Goal: Task Accomplishment & Management: Manage account settings

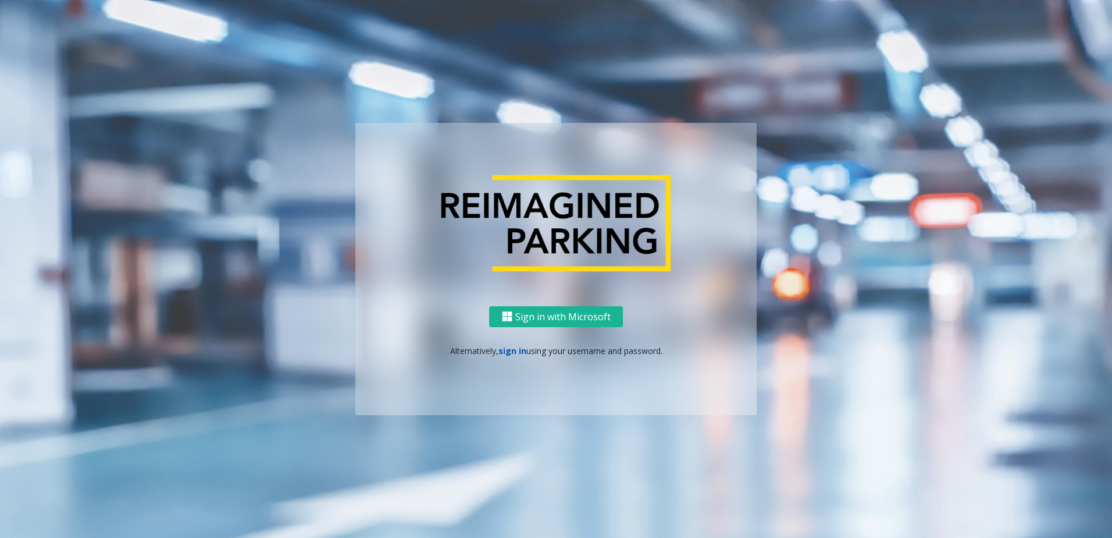
click at [516, 351] on link "sign in" at bounding box center [513, 350] width 28 height 11
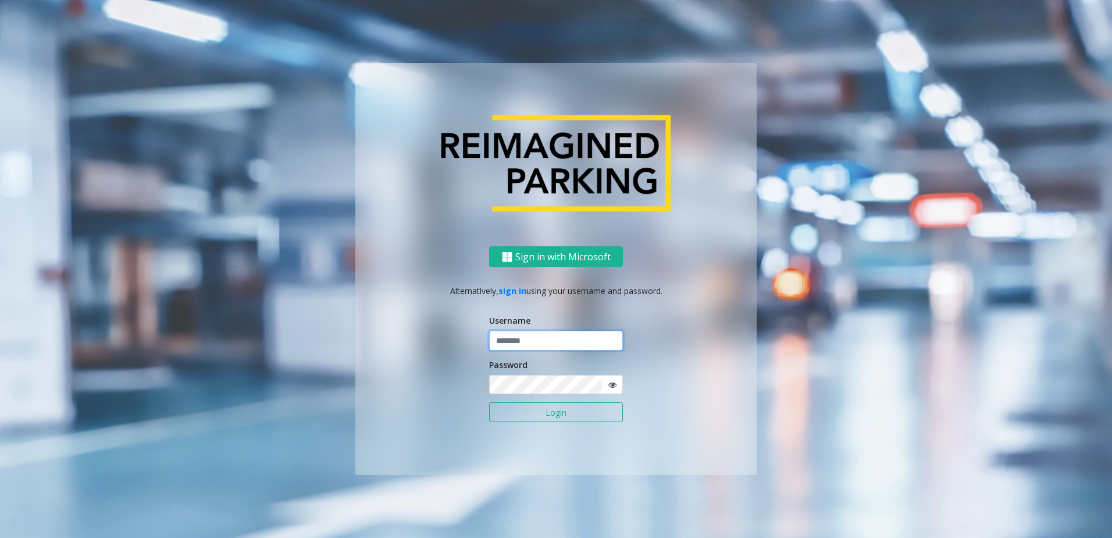
type input "********"
click at [535, 415] on button "Login" at bounding box center [556, 412] width 134 height 20
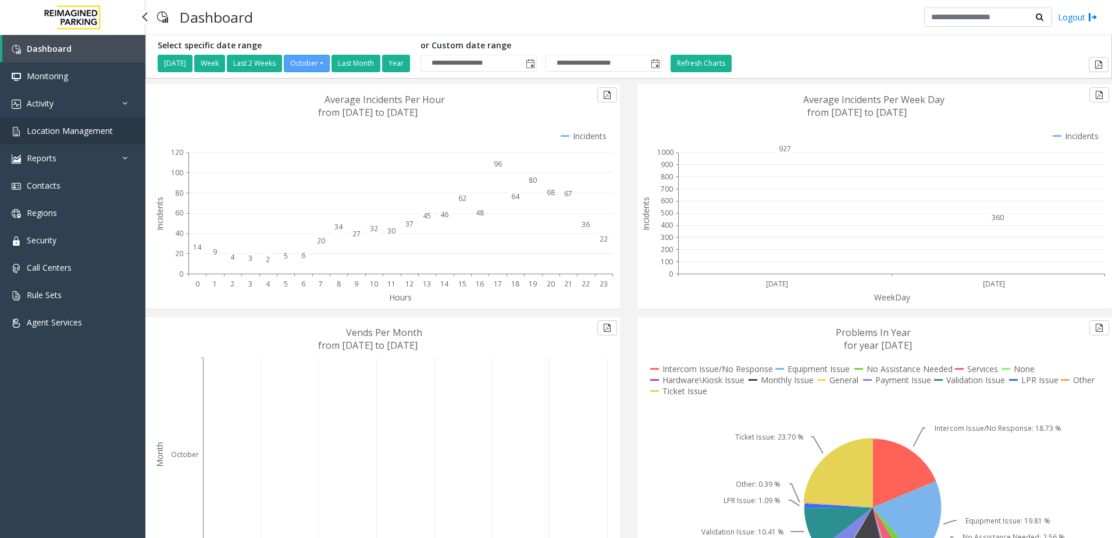
click at [101, 133] on span "Location Management" at bounding box center [70, 130] width 86 height 11
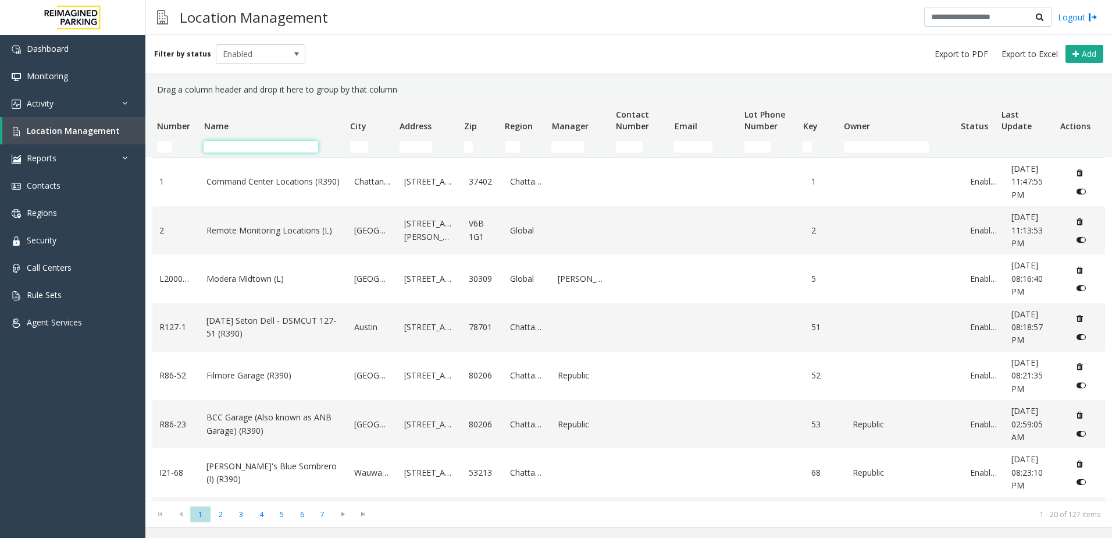
click at [264, 144] on input "Name Filter" at bounding box center [261, 147] width 115 height 12
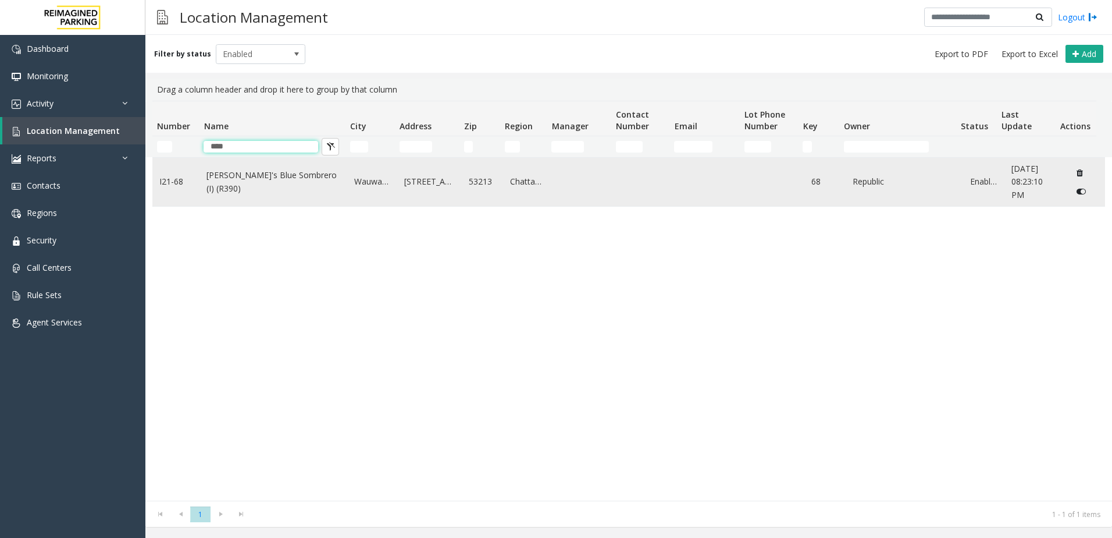
type input "****"
click at [319, 194] on td "[PERSON_NAME]'s Blue Sombrero (I) (R390)" at bounding box center [274, 182] width 148 height 48
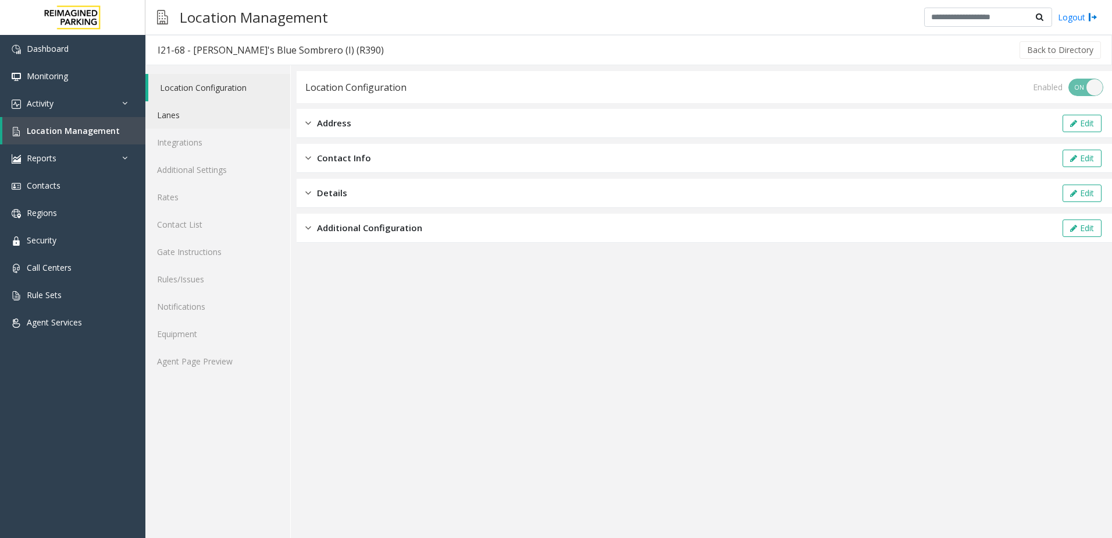
click at [195, 118] on link "Lanes" at bounding box center [217, 114] width 145 height 27
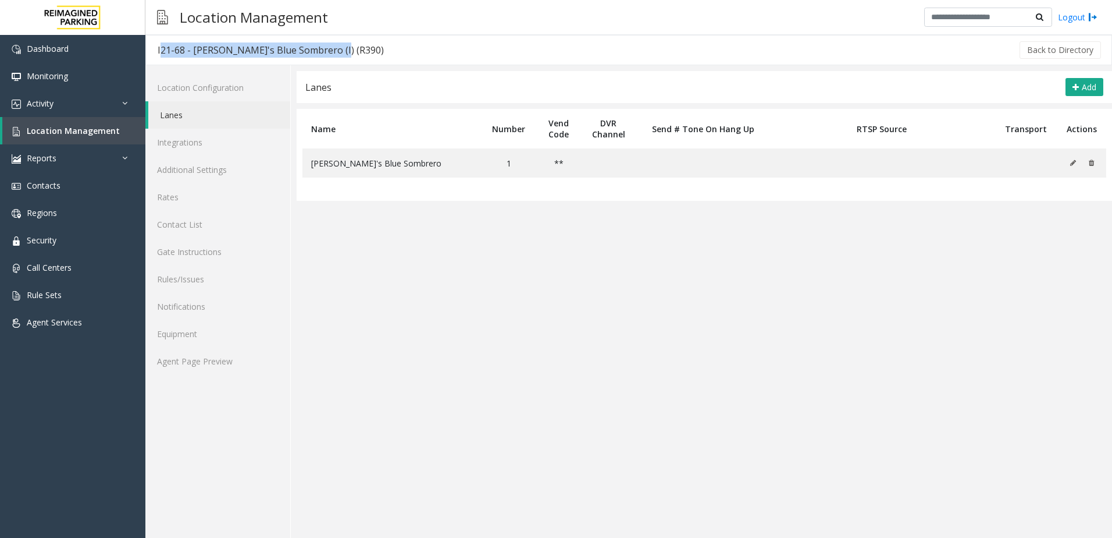
drag, startPoint x: 331, startPoint y: 49, endPoint x: 152, endPoint y: 52, distance: 179.2
click at [152, 52] on h3 "I21-68 - [PERSON_NAME]'s Blue Sombrero (I) (R390)" at bounding box center [271, 50] width 250 height 27
copy div "I21-68 - [PERSON_NAME]'s Blue Sombrero (I) (R390)"
click at [215, 226] on link "Contact List" at bounding box center [217, 224] width 145 height 27
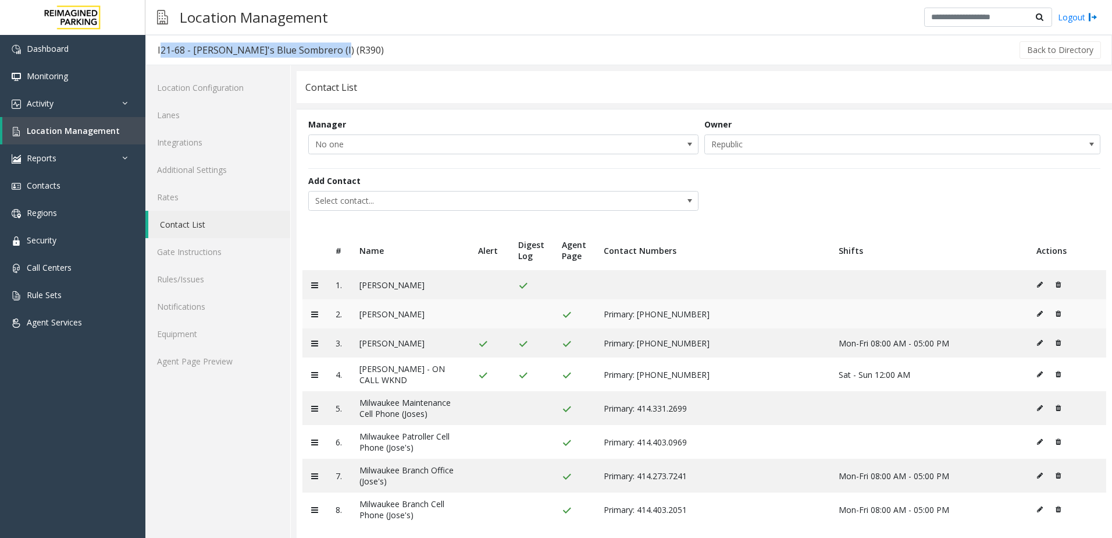
scroll to position [12, 0]
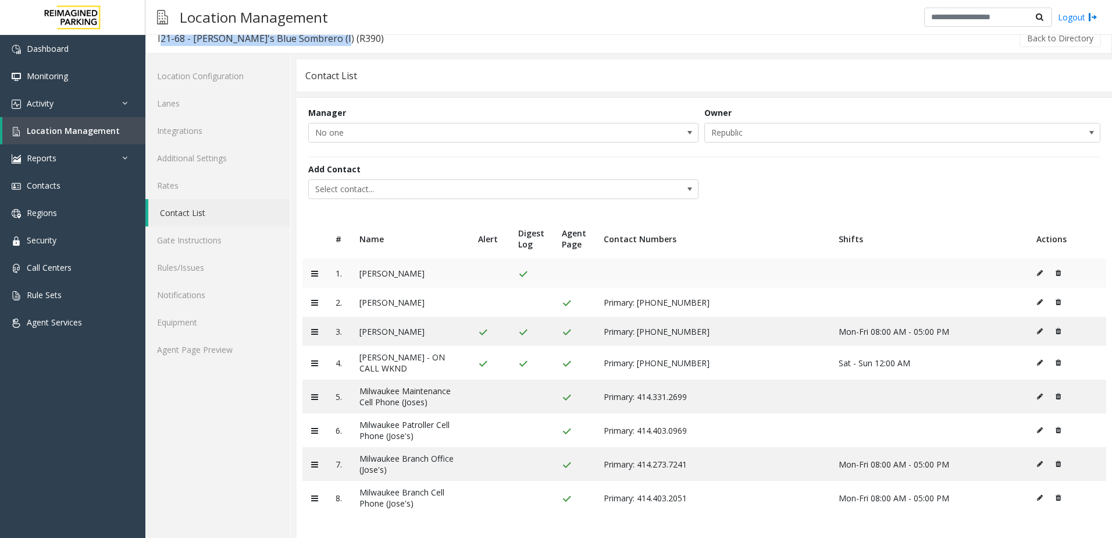
click at [1037, 272] on icon at bounding box center [1040, 272] width 6 height 7
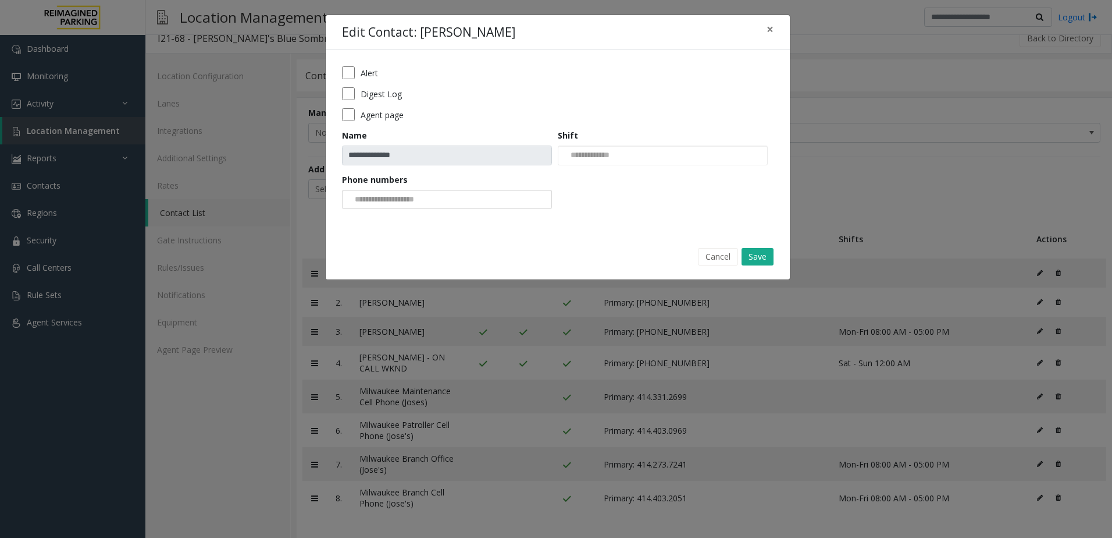
click at [421, 198] on input "NO DATA FOUND" at bounding box center [387, 199] width 88 height 19
click at [422, 202] on input "NO DATA FOUND" at bounding box center [387, 199] width 88 height 19
click at [618, 151] on input "NO DATA FOUND" at bounding box center [588, 155] width 59 height 19
click at [618, 152] on input "NO DATA FOUND" at bounding box center [588, 155] width 59 height 19
click at [503, 118] on div "Agent page" at bounding box center [558, 114] width 432 height 13
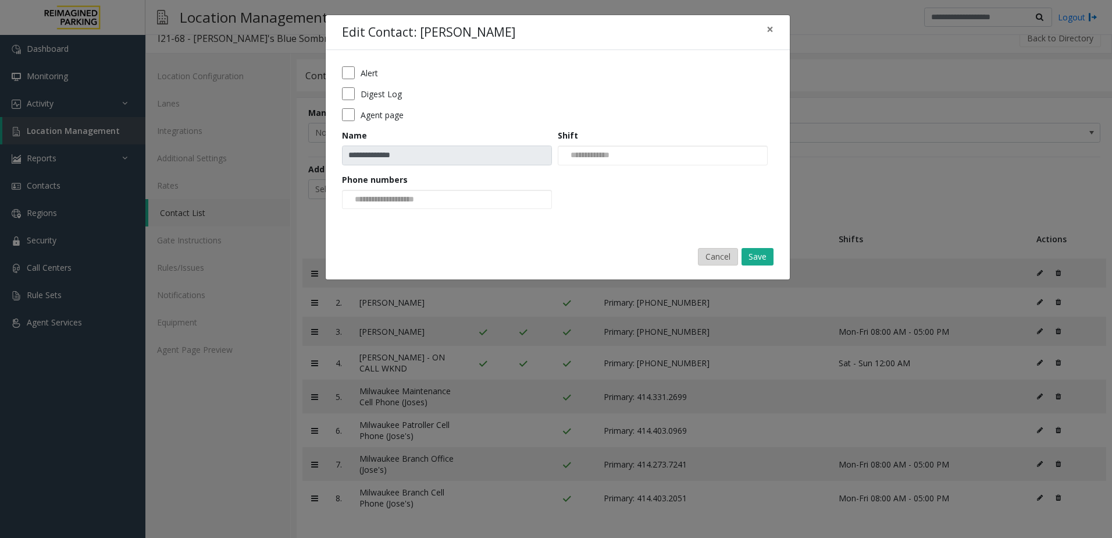
click at [709, 248] on button "Cancel" at bounding box center [718, 256] width 40 height 17
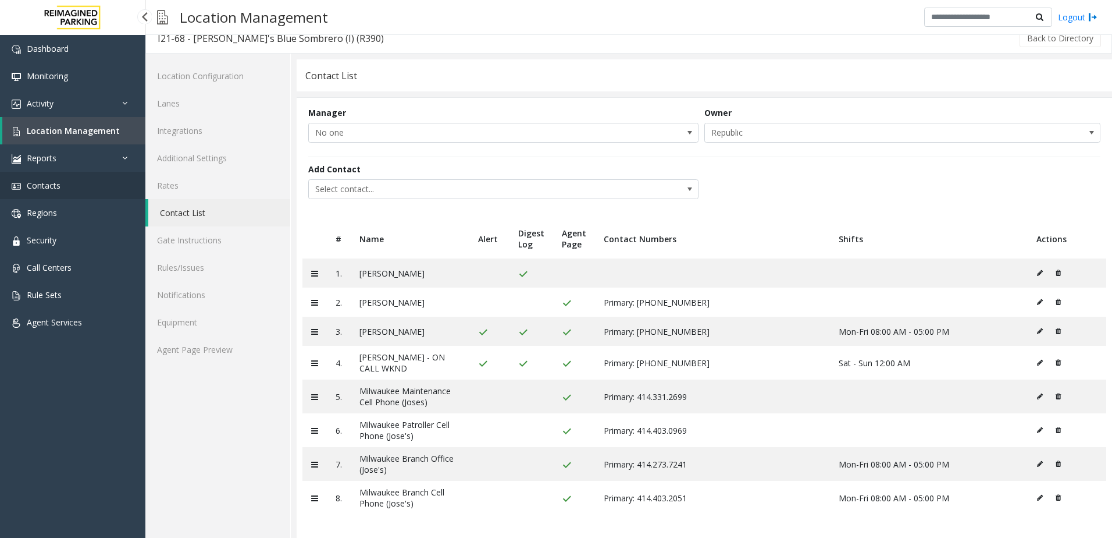
click at [49, 189] on span "Contacts" at bounding box center [44, 185] width 34 height 11
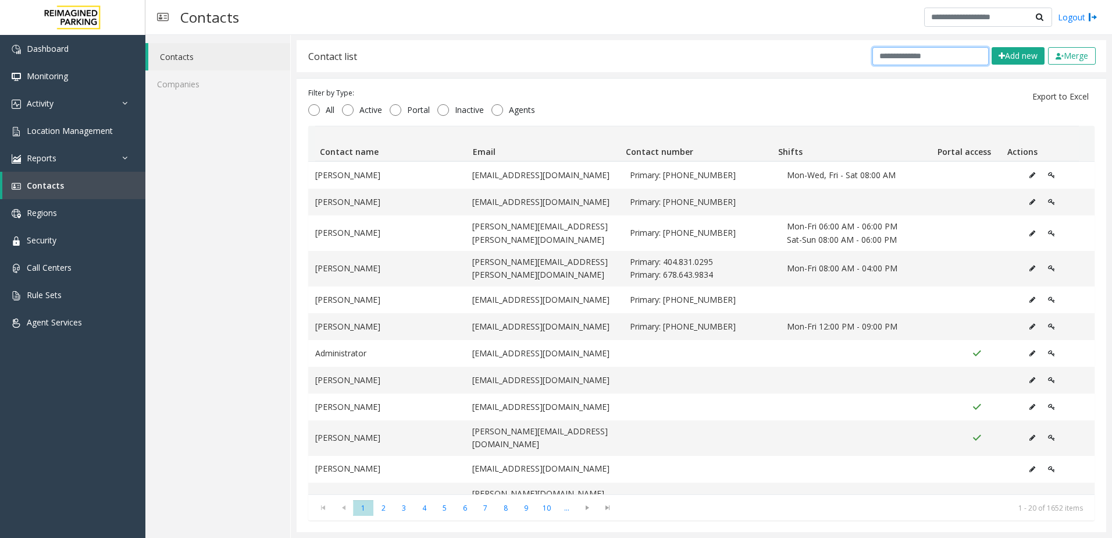
click at [898, 64] on input "text" at bounding box center [931, 56] width 116 height 18
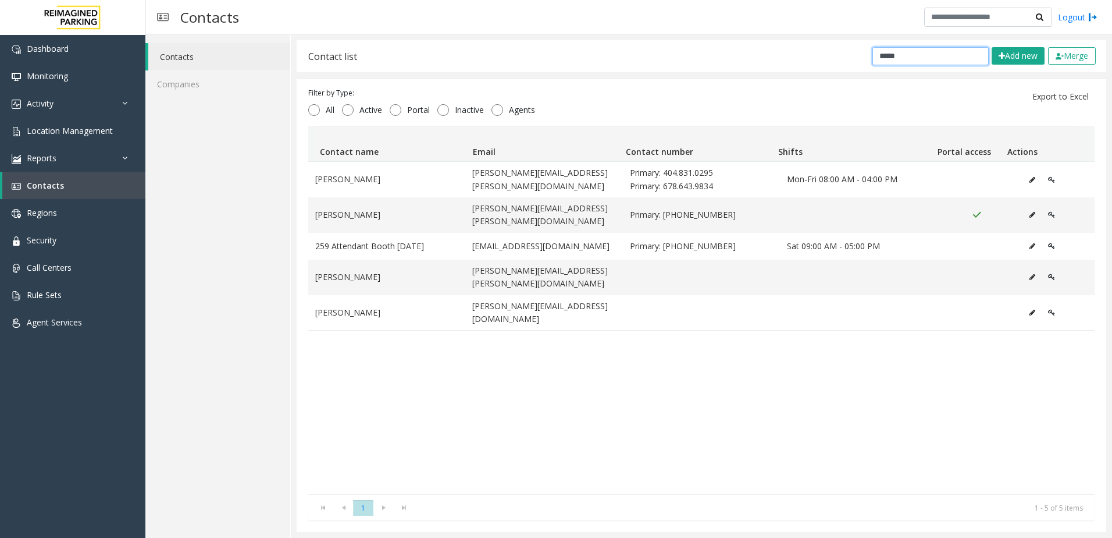
type input "*****"
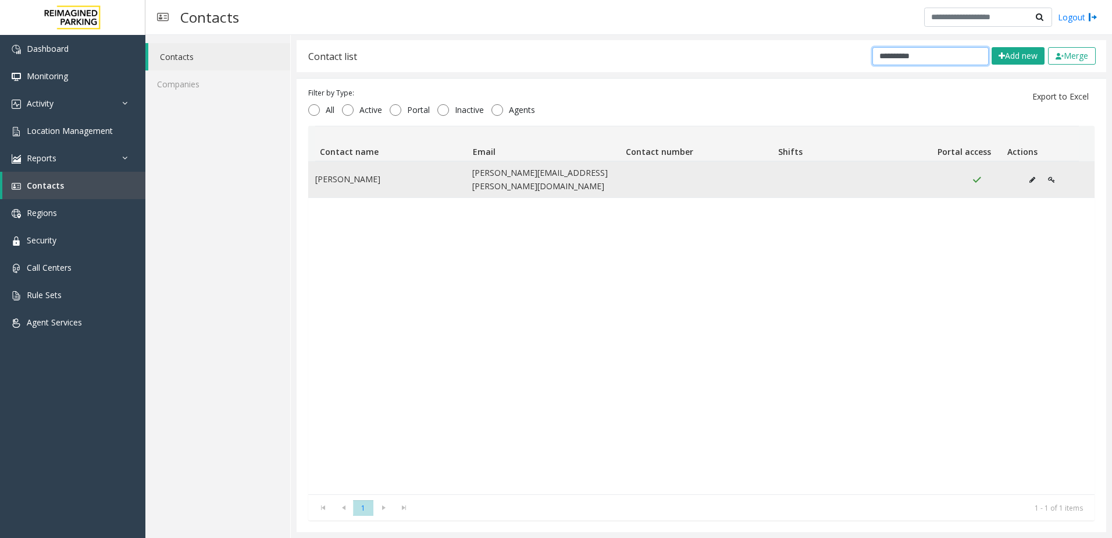
type input "**********"
click at [530, 173] on td "[PERSON_NAME][EMAIL_ADDRESS][PERSON_NAME][DOMAIN_NAME]" at bounding box center [543, 179] width 157 height 35
click at [652, 182] on td "Data table" at bounding box center [701, 179] width 157 height 35
click at [1023, 179] on button "Data table" at bounding box center [1032, 179] width 19 height 17
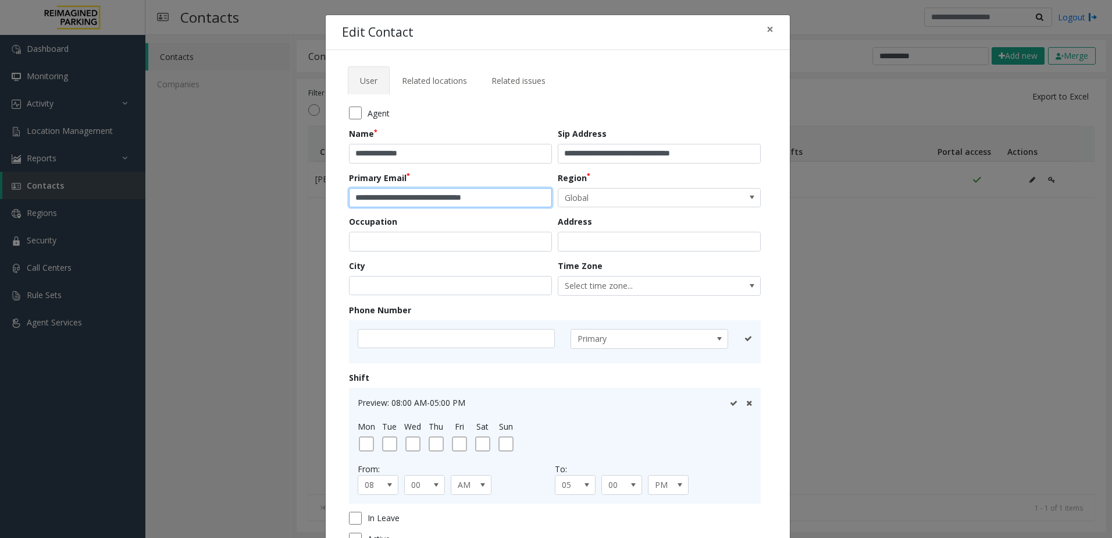
click at [350, 200] on input "**********" at bounding box center [450, 198] width 203 height 20
click at [528, 199] on input "**********" at bounding box center [450, 198] width 203 height 20
drag, startPoint x: 524, startPoint y: 198, endPoint x: 231, endPoint y: 195, distance: 292.7
click at [232, 195] on div "**********" at bounding box center [556, 269] width 1112 height 538
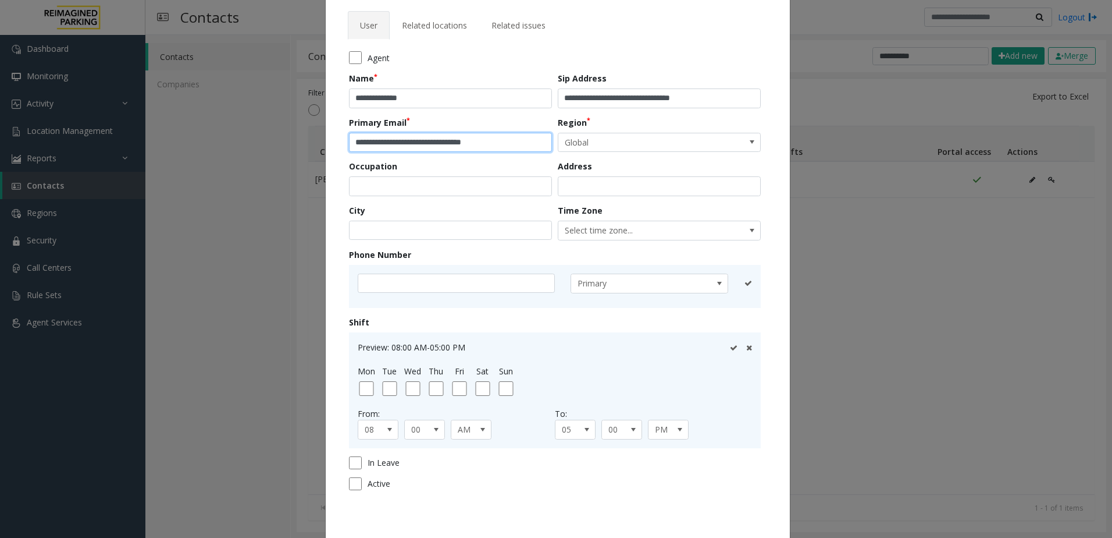
scroll to position [0, 0]
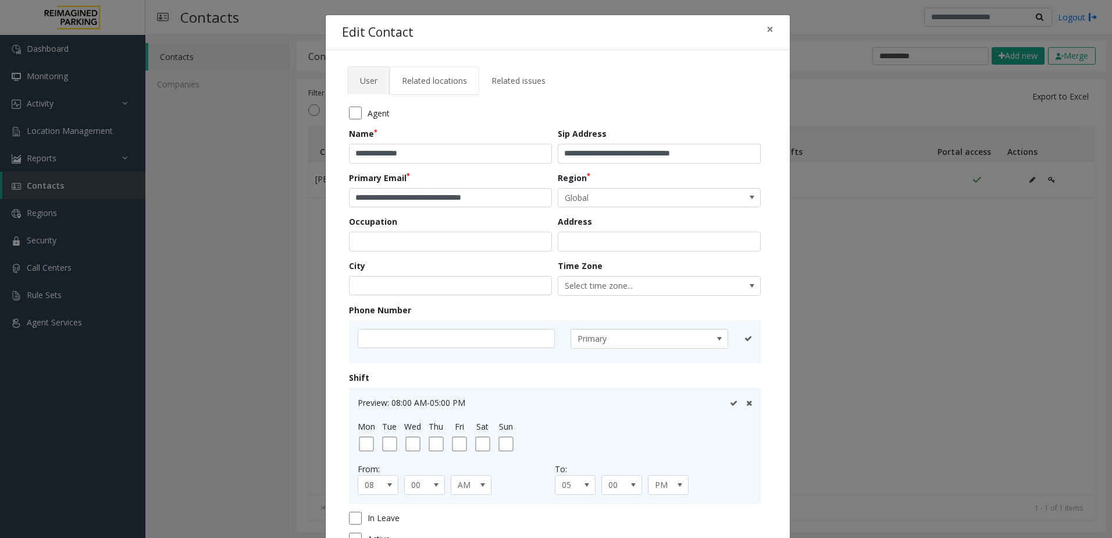
click at [423, 93] on link "Related locations" at bounding box center [435, 80] width 90 height 29
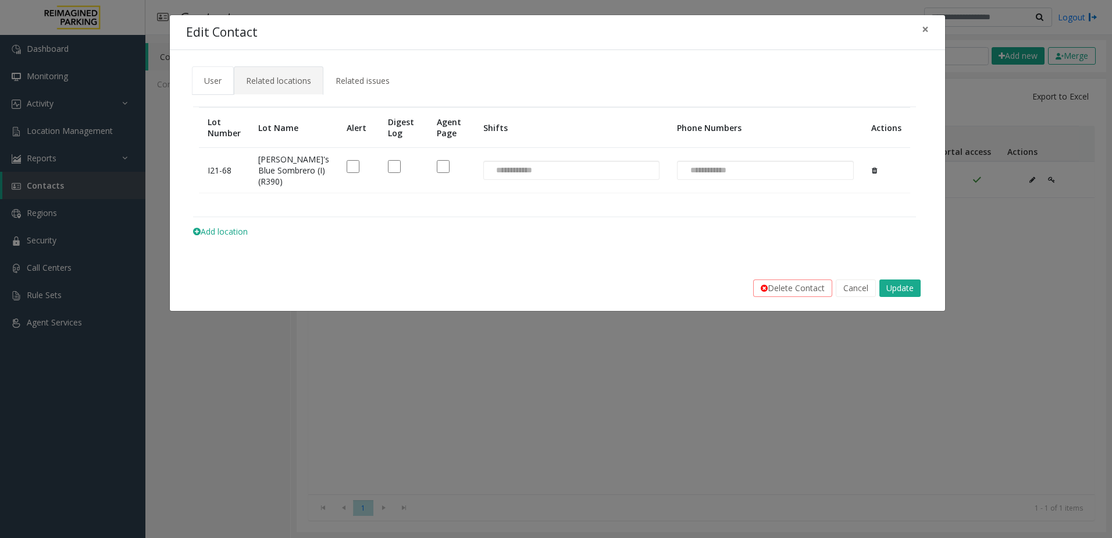
click at [209, 81] on span "User" at bounding box center [212, 80] width 17 height 11
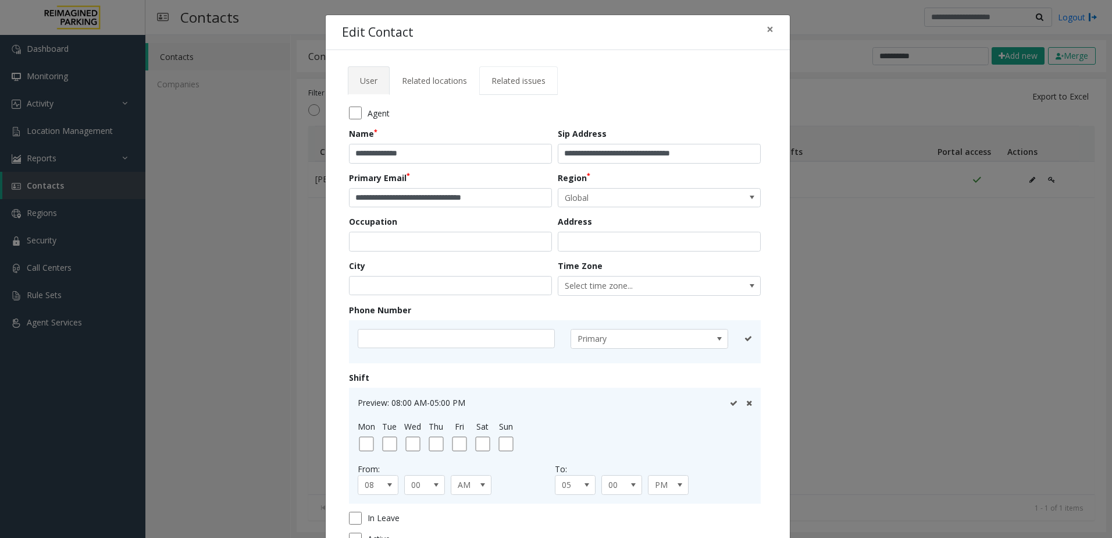
click at [503, 77] on span "Related issues" at bounding box center [519, 80] width 54 height 11
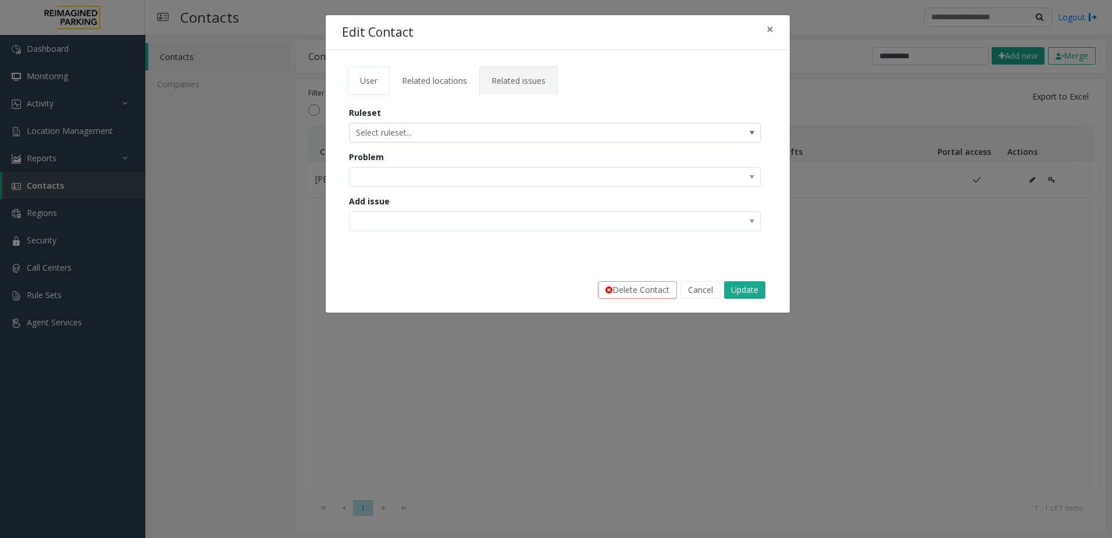
click at [362, 81] on span "User" at bounding box center [368, 80] width 17 height 11
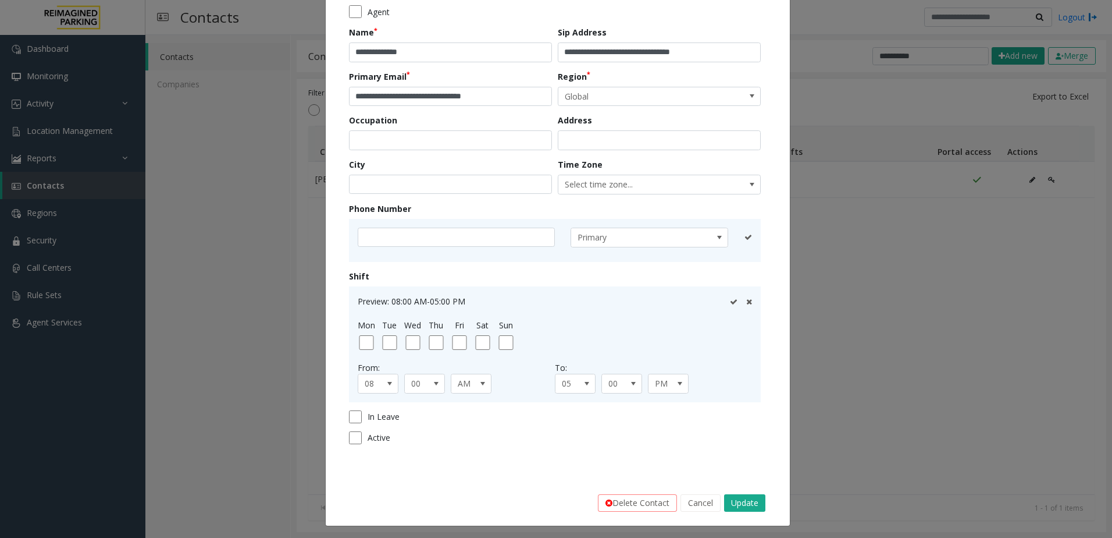
scroll to position [104, 0]
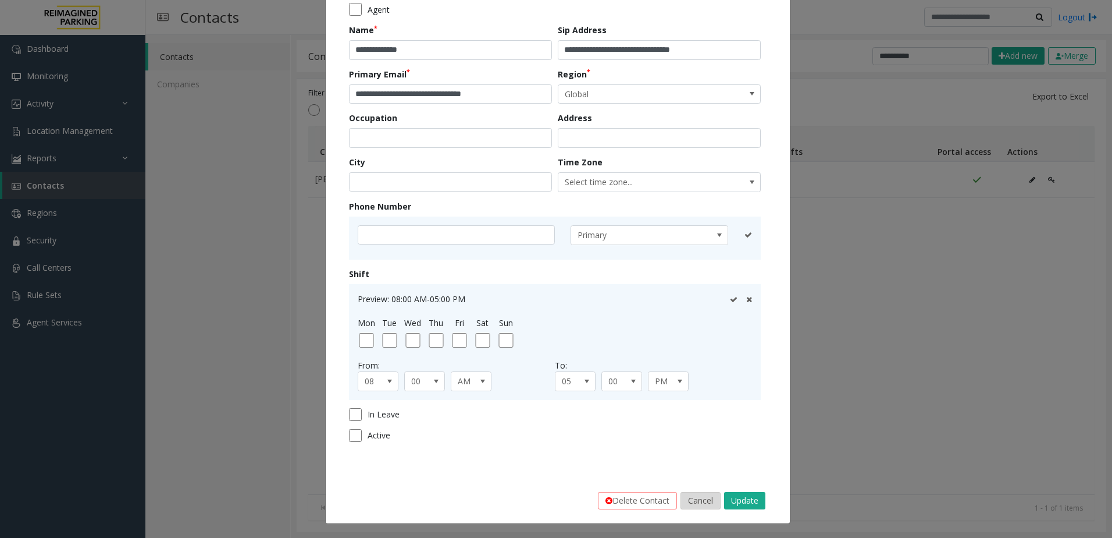
click at [696, 501] on button "Cancel" at bounding box center [701, 500] width 40 height 17
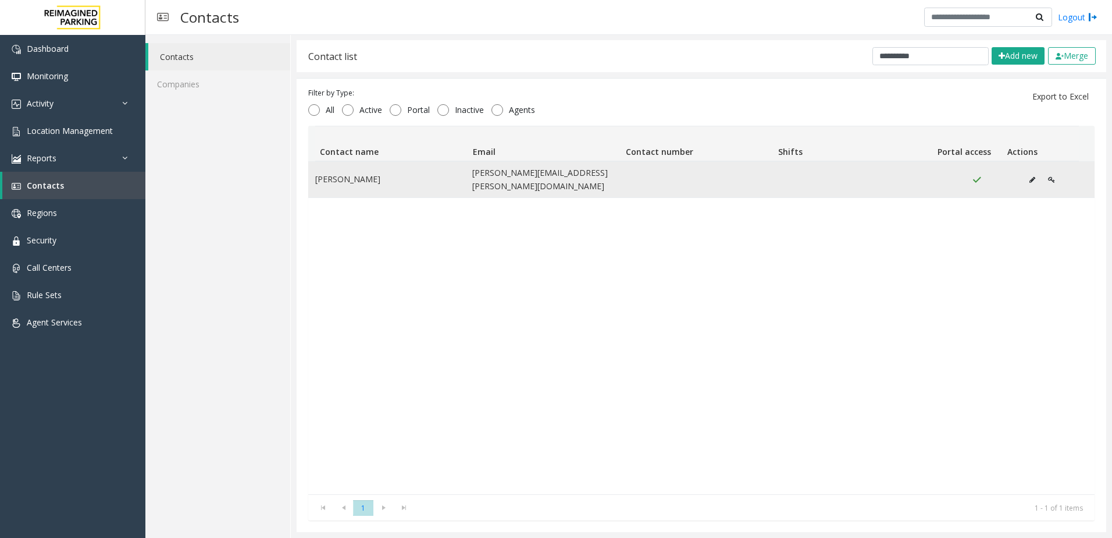
scroll to position [0, 0]
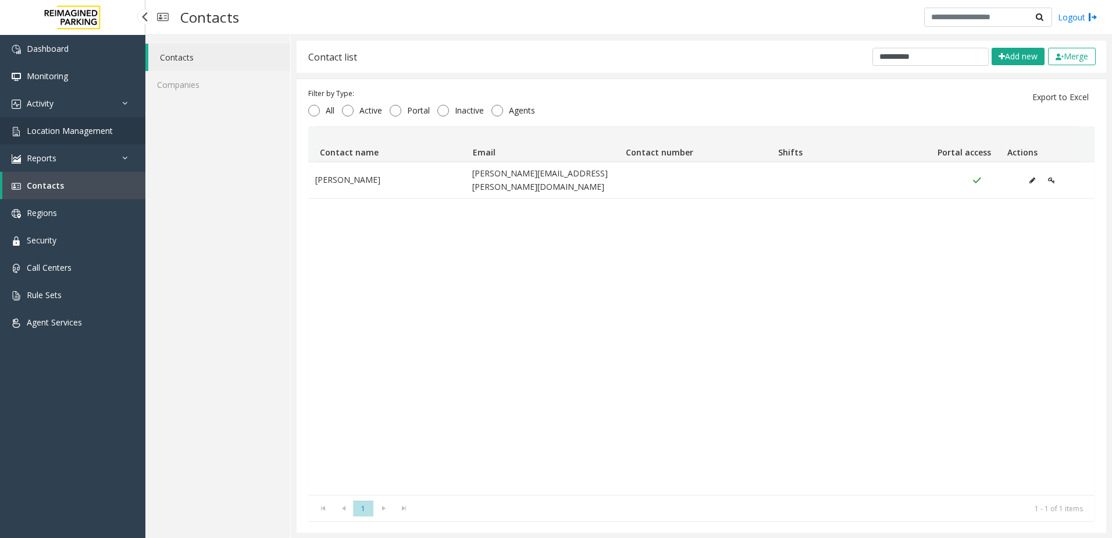
click at [58, 130] on span "Location Management" at bounding box center [70, 130] width 86 height 11
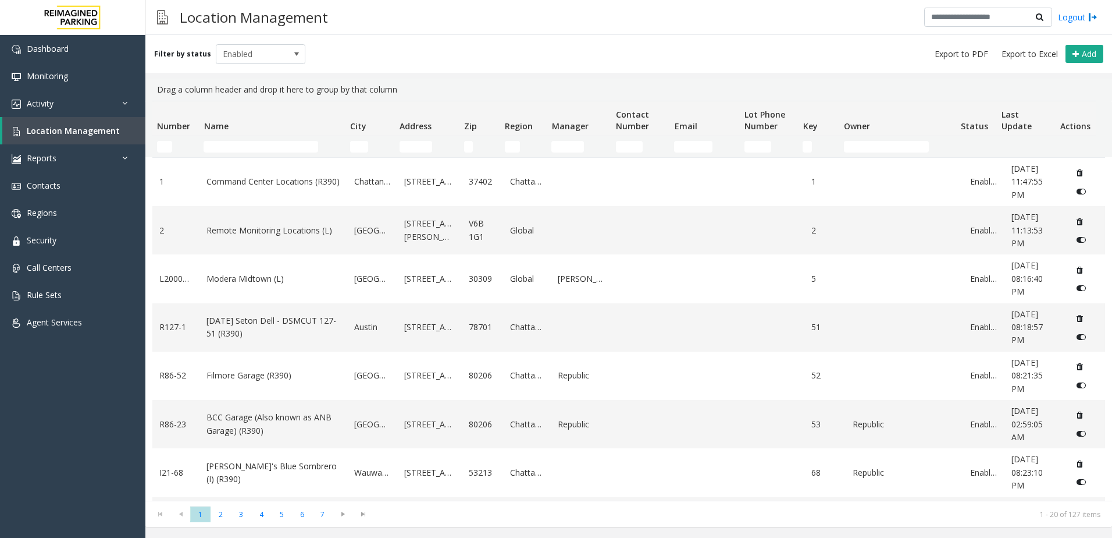
click at [235, 156] on td "Name Filter" at bounding box center [272, 146] width 146 height 21
click at [241, 145] on input "Name Filter" at bounding box center [261, 147] width 115 height 12
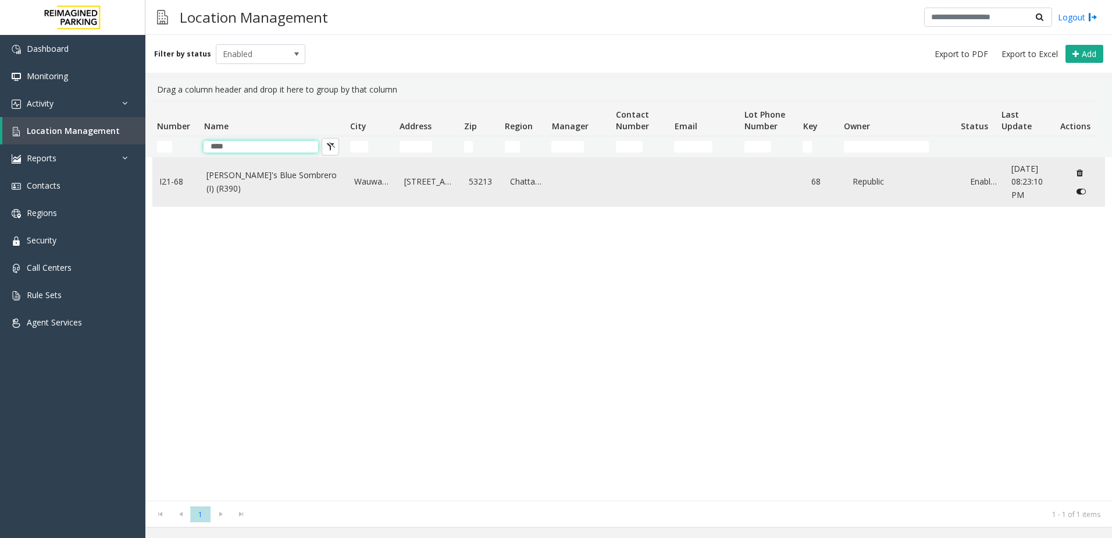
type input "****"
click at [264, 186] on link "[PERSON_NAME]'s Blue Sombrero (I) (R390)" at bounding box center [274, 182] width 134 height 26
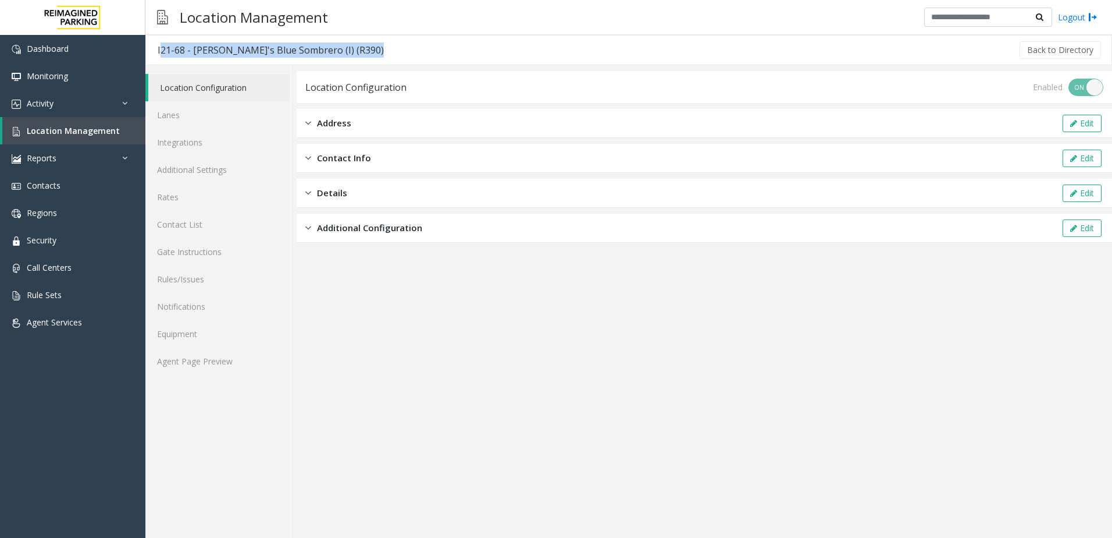
drag, startPoint x: 330, startPoint y: 51, endPoint x: 156, endPoint y: 63, distance: 174.4
click at [156, 63] on div "I21-68 - [PERSON_NAME]'s Blue Sombrero (I) (R390) Back to Directory" at bounding box center [628, 50] width 967 height 30
click at [65, 135] on span "Location Management" at bounding box center [73, 130] width 93 height 11
